Goal: Find specific page/section: Find specific page/section

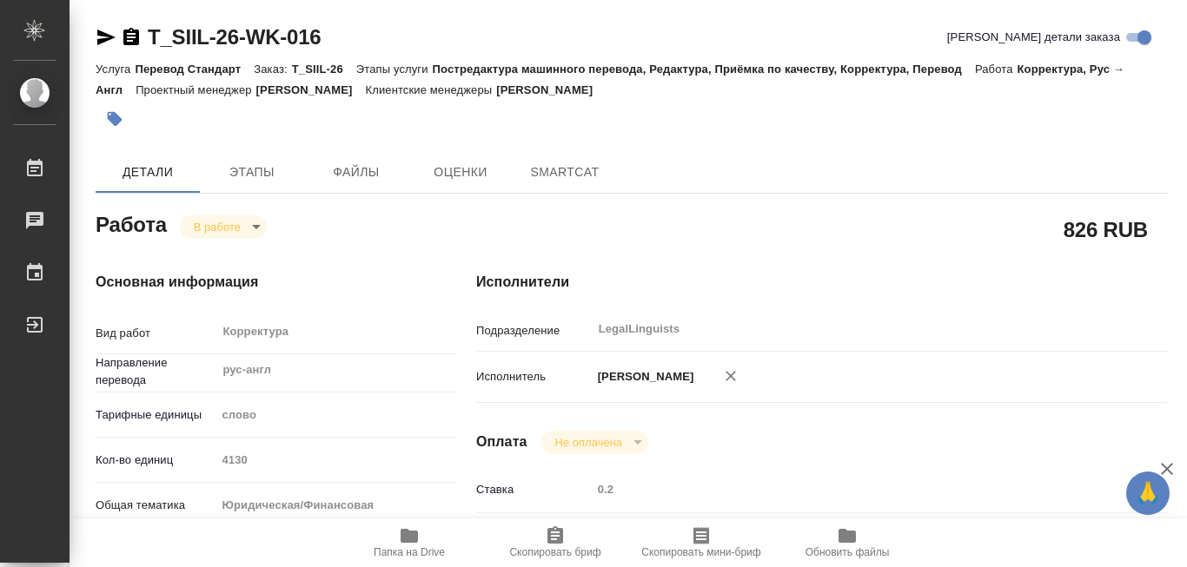
type textarea "x"
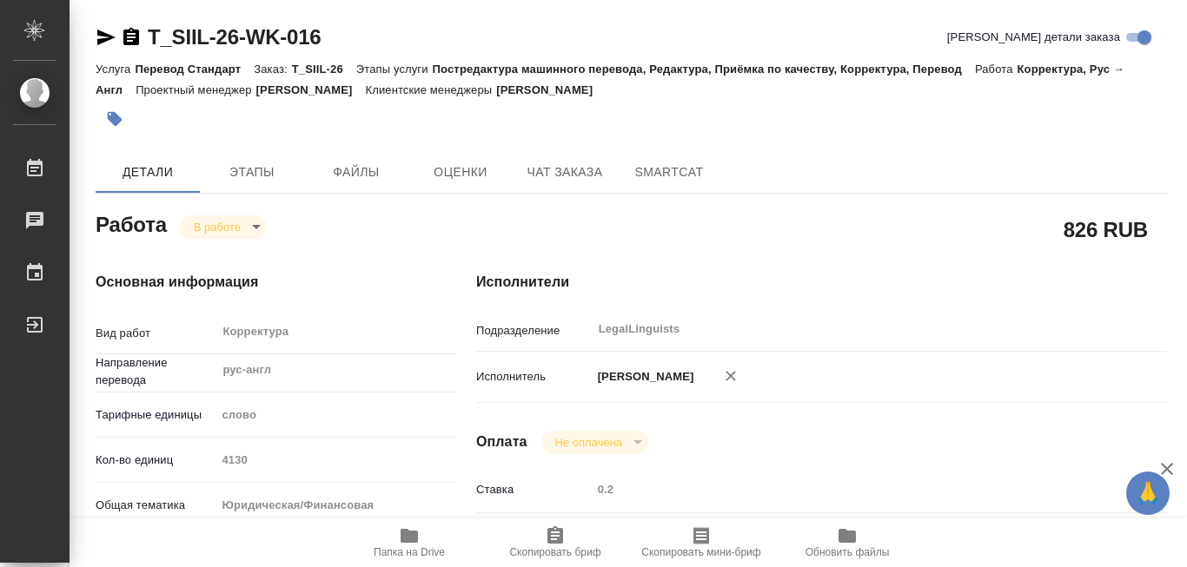
type textarea "x"
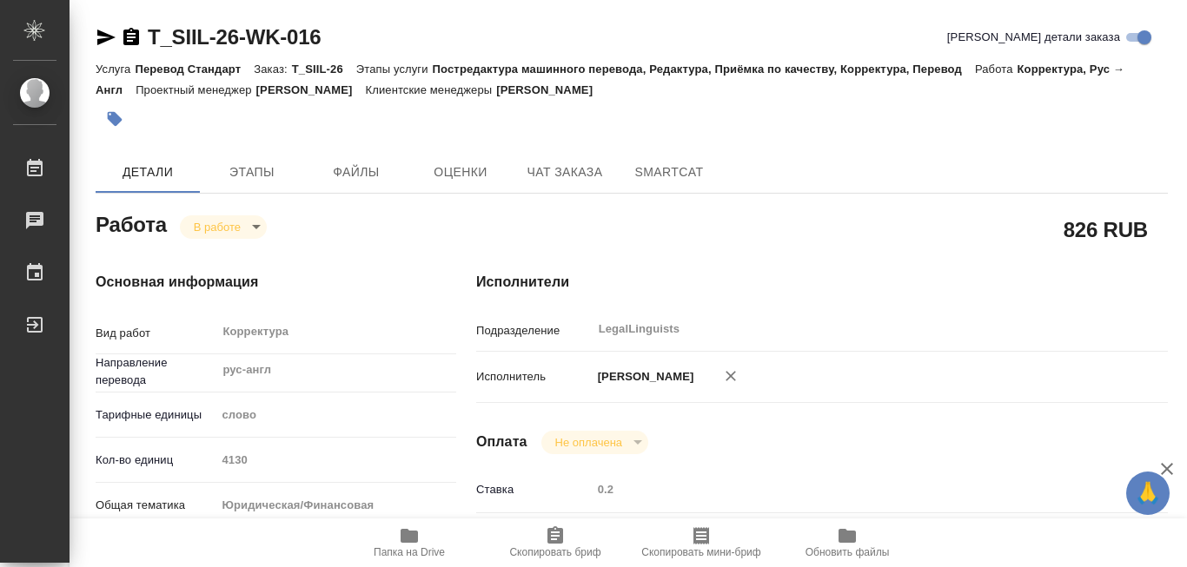
type textarea "x"
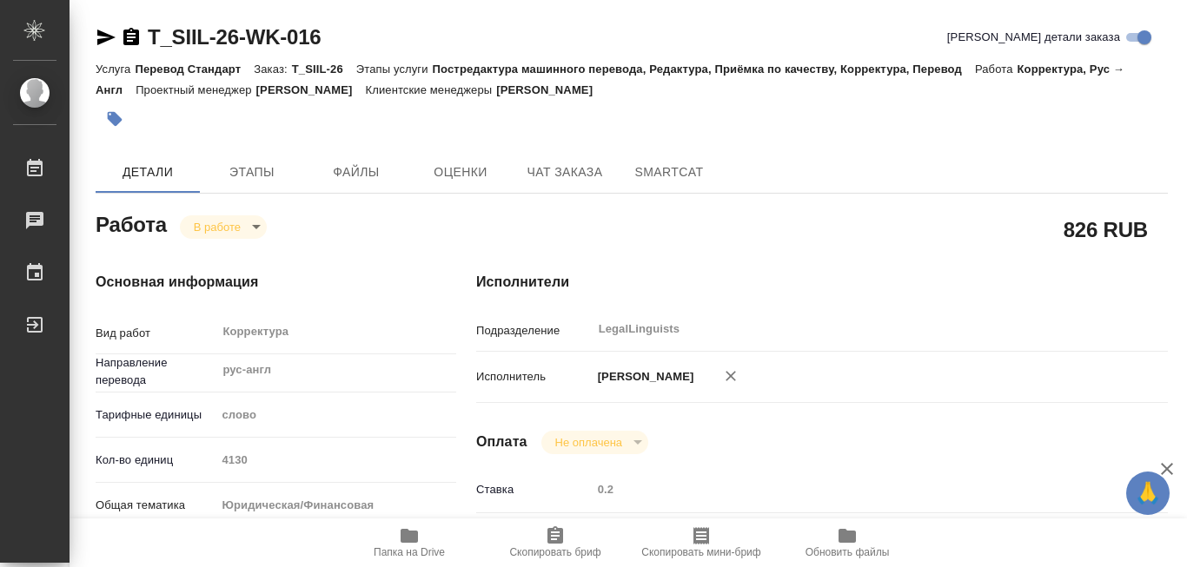
type textarea "x"
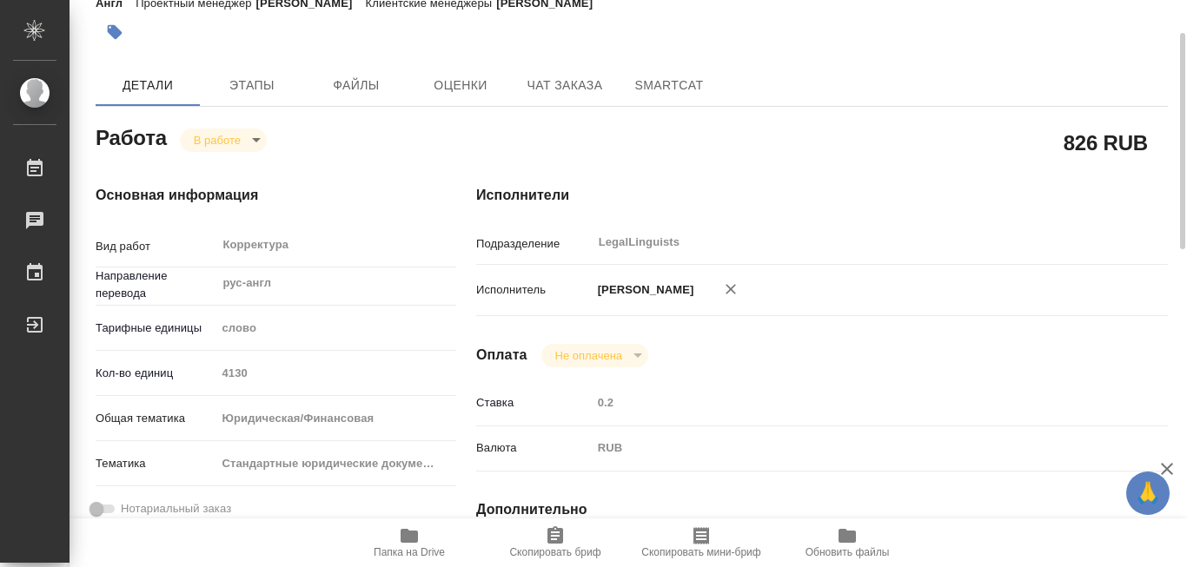
scroll to position [174, 0]
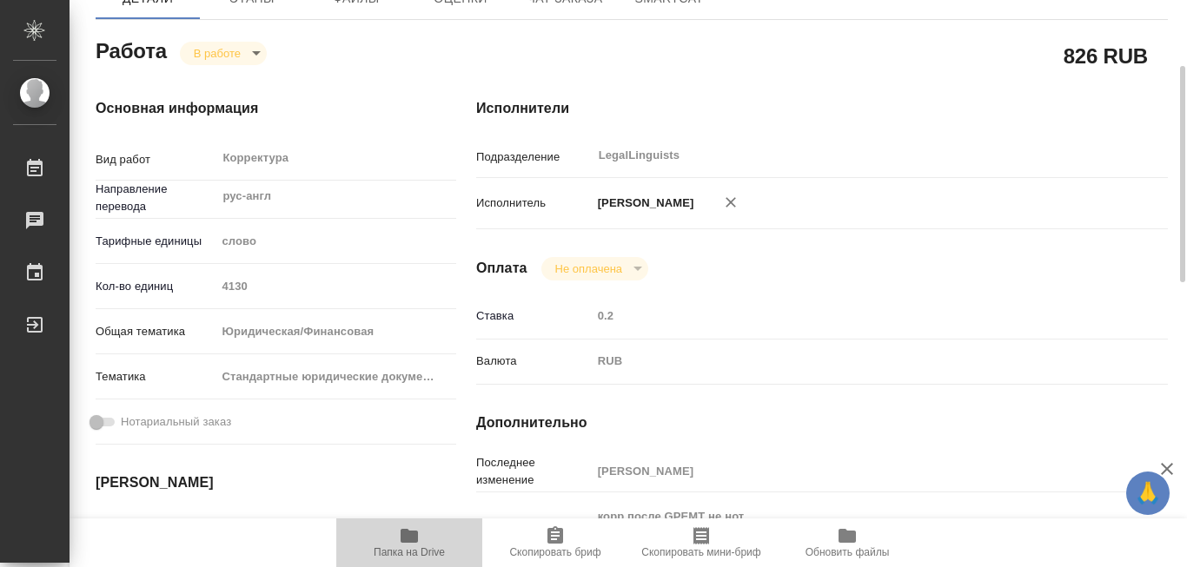
click at [404, 539] on icon "button" at bounding box center [409, 536] width 17 height 14
